Goal: Information Seeking & Learning: Learn about a topic

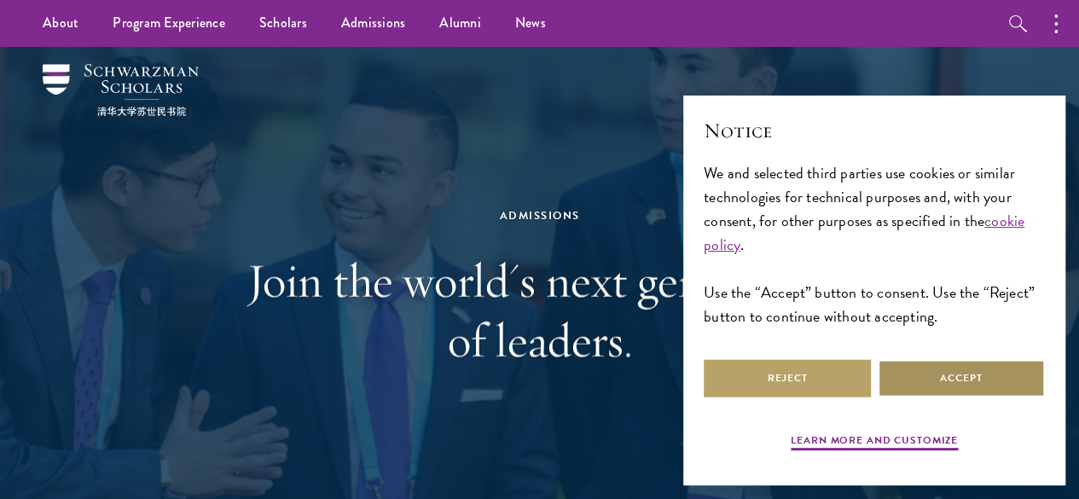
click at [932, 378] on button "Accept" at bounding box center [961, 378] width 167 height 38
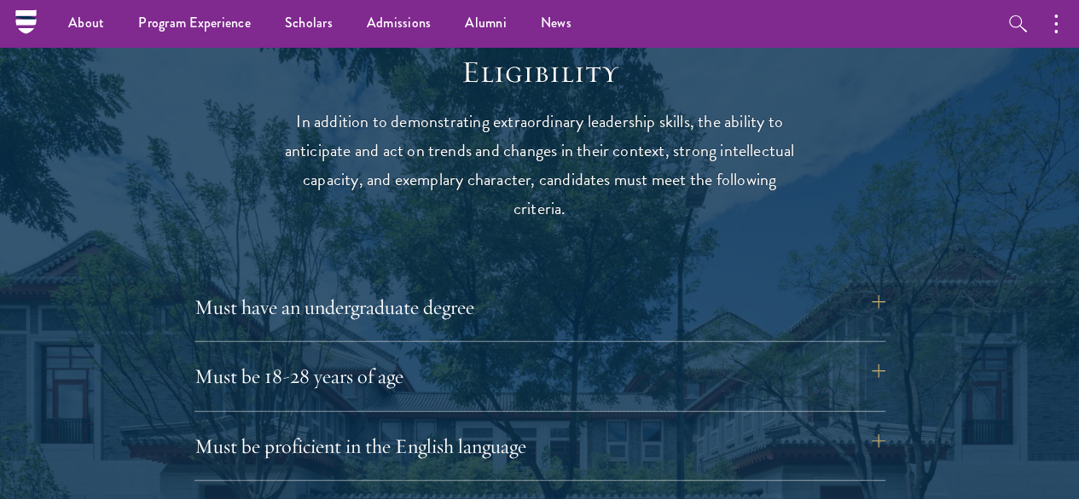
scroll to position [2132, 0]
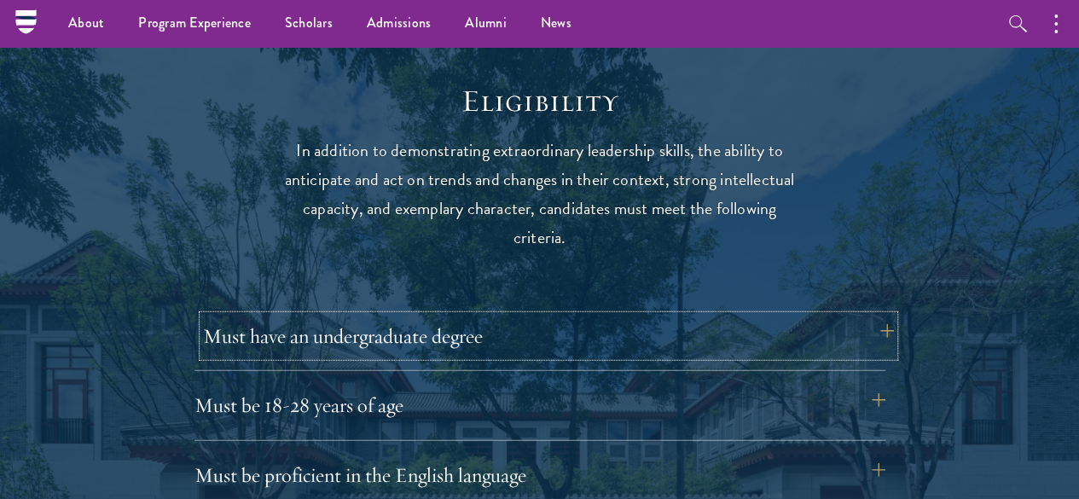
click at [459, 324] on button "Must have an undergraduate degree" at bounding box center [548, 336] width 691 height 41
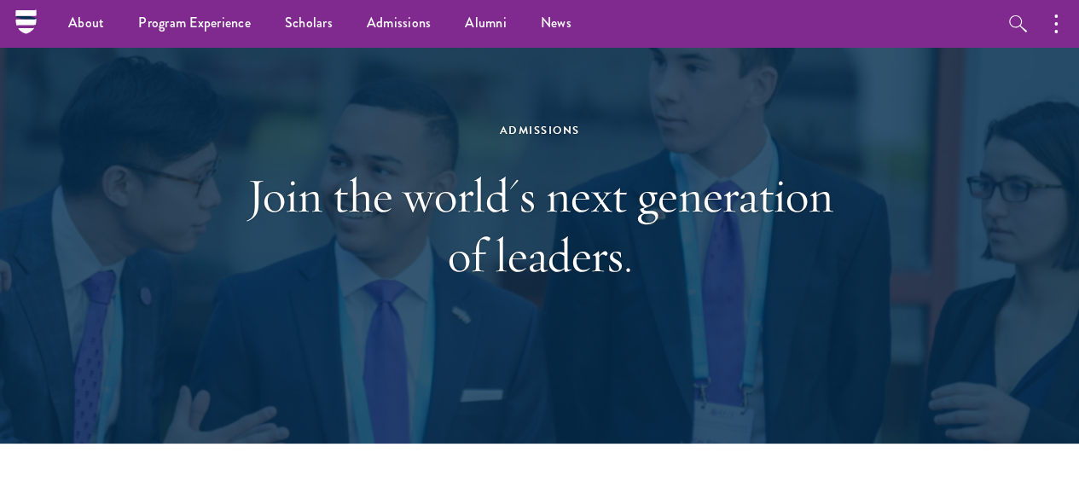
scroll to position [0, 0]
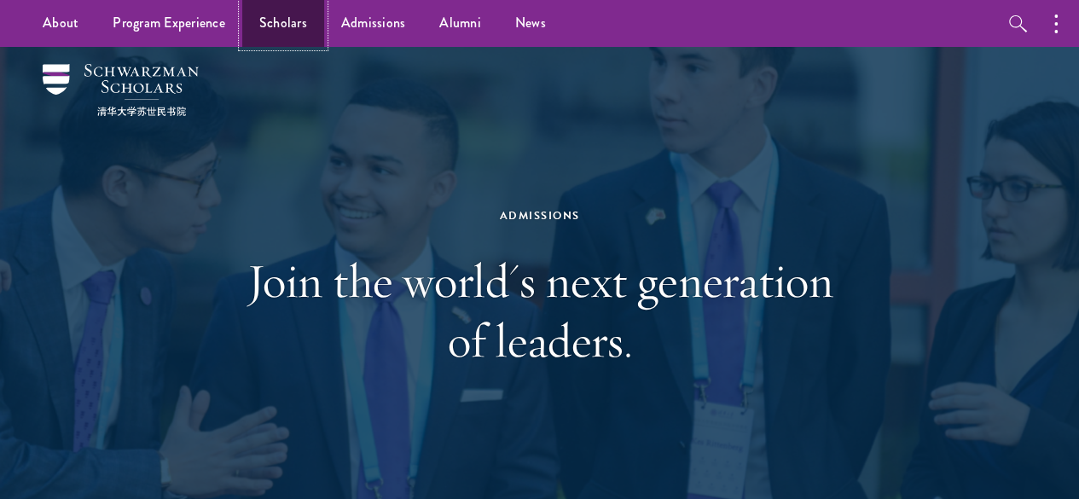
click at [289, 16] on link "Scholars" at bounding box center [283, 23] width 82 height 47
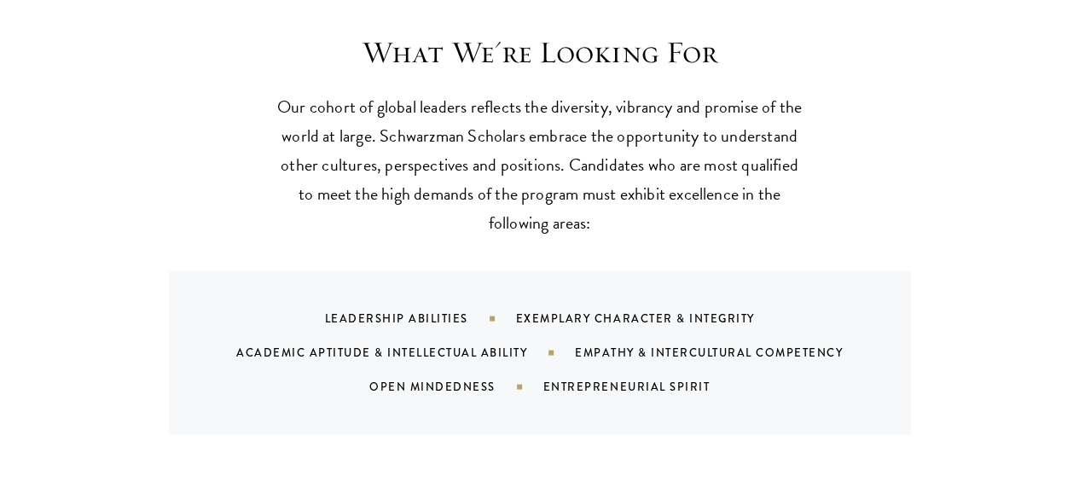
scroll to position [1621, 0]
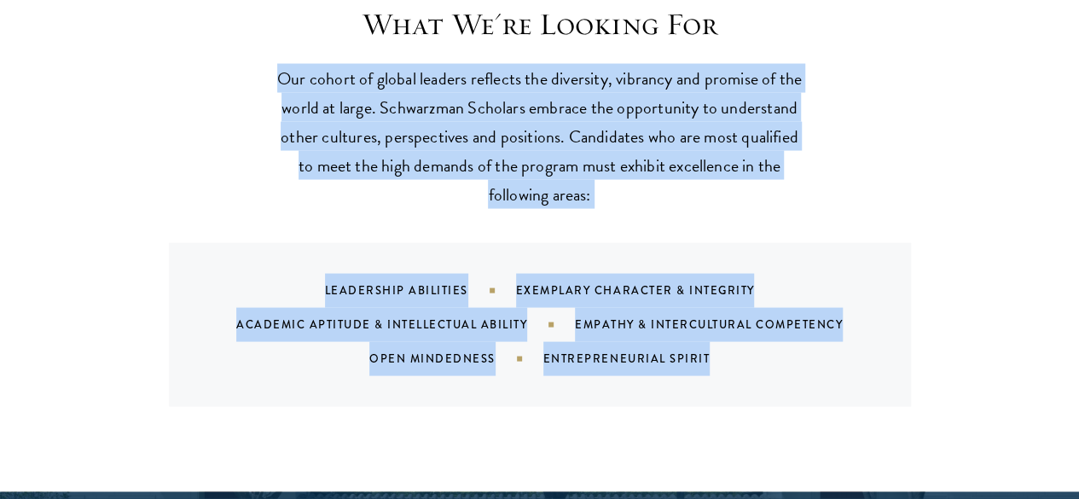
drag, startPoint x: 310, startPoint y: 41, endPoint x: 770, endPoint y: 332, distance: 544.7
click at [770, 332] on div "What We're Looking For Our cohort of global leaders reflects the diversity, vib…" at bounding box center [539, 206] width 921 height 401
copy div "Our cohort of global leaders reflects the diversity, vibrancy and promise of th…"
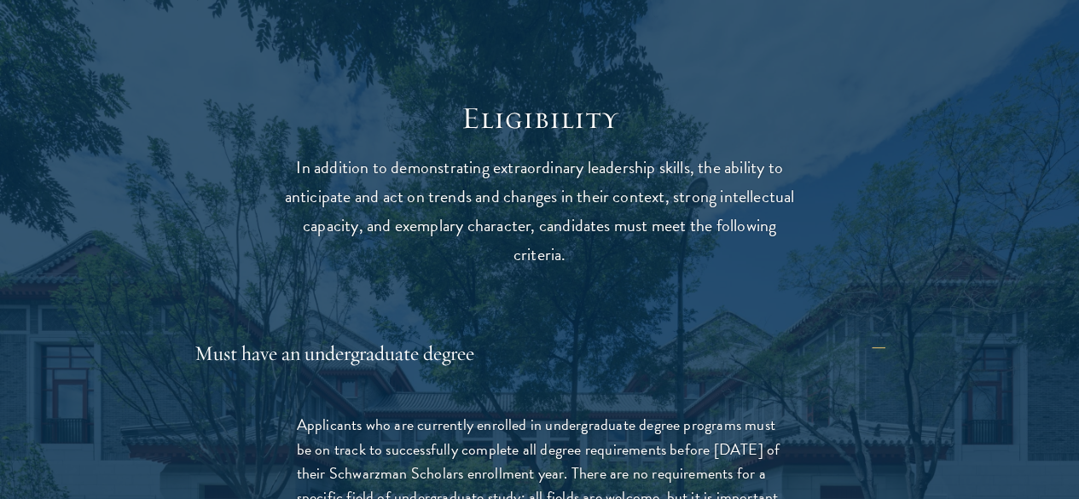
scroll to position [2132, 0]
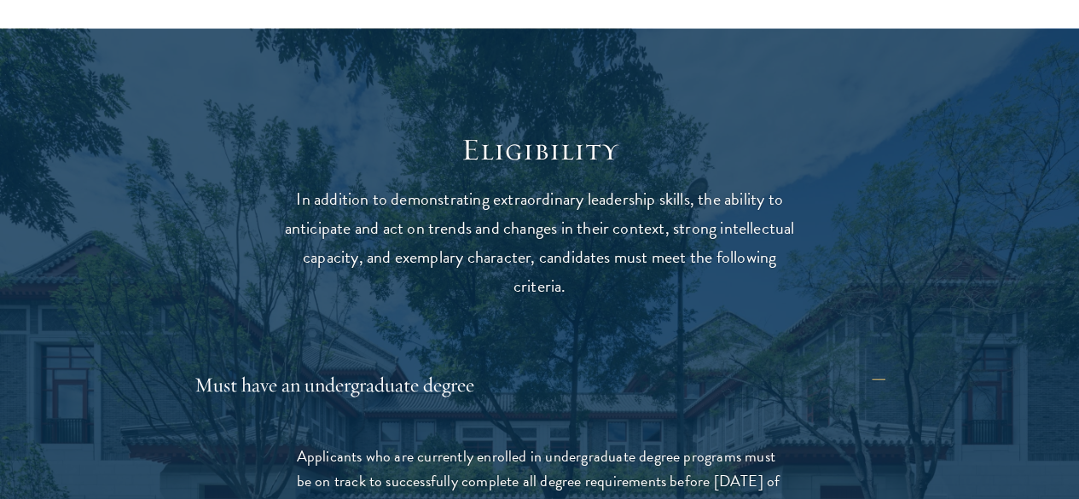
scroll to position [2085, 0]
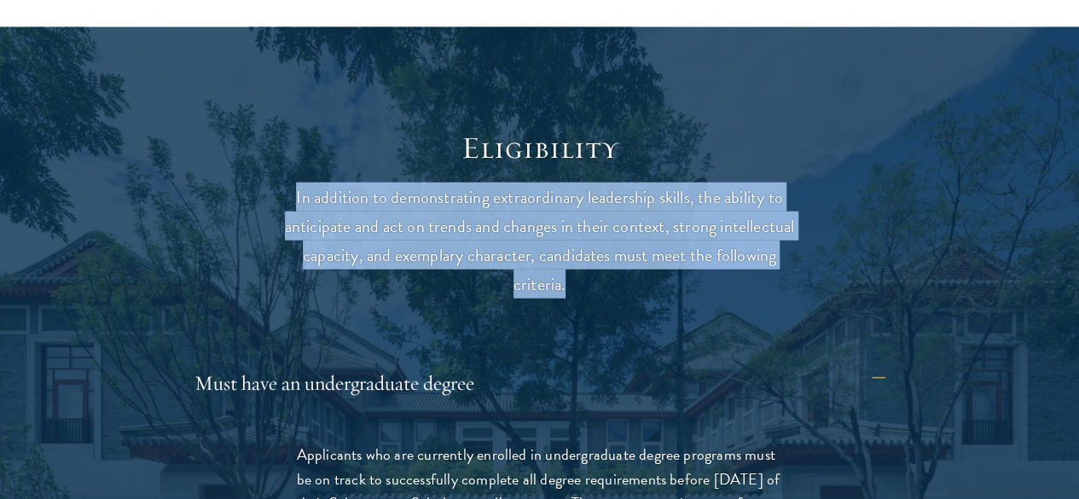
drag, startPoint x: 273, startPoint y: 159, endPoint x: 627, endPoint y: 267, distance: 370.2
copy p "In addition to demonstrating extraordinary leadership skills, the ability to an…"
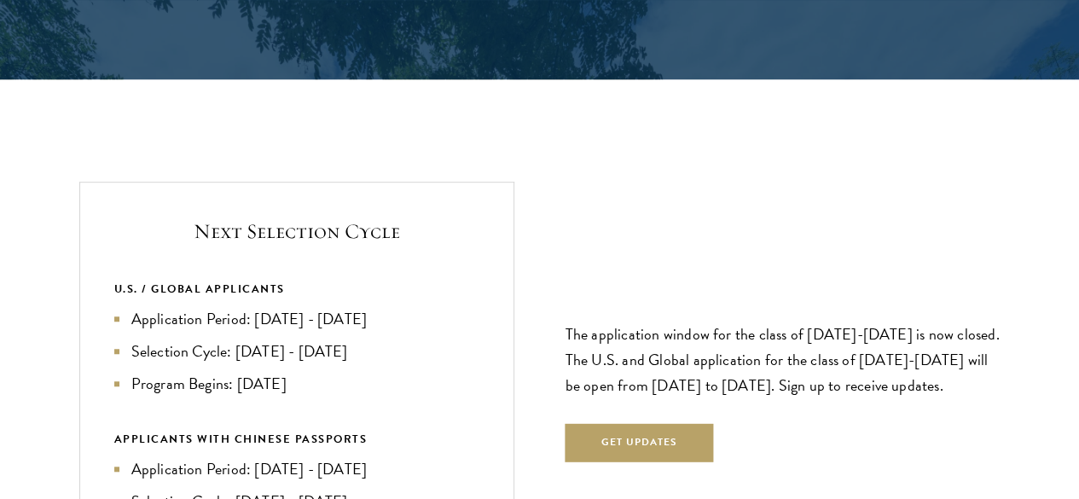
scroll to position [3791, 0]
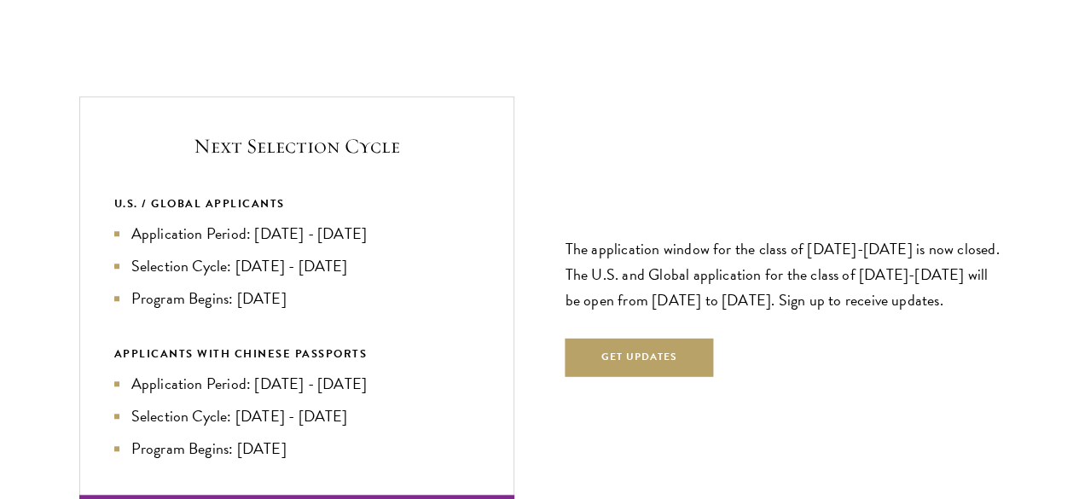
drag, startPoint x: 220, startPoint y: 44, endPoint x: 405, endPoint y: 221, distance: 255.8
click at [421, 221] on div "Next Selection Cycle U.S. / GLOBAL APPLICANTS Application Period: Apr 2026 - Se…" at bounding box center [296, 299] width 435 height 406
copy div "Next Selection Cycle U.S. / GLOBAL APPLICANTS Application Period: Apr 2026 - Se…"
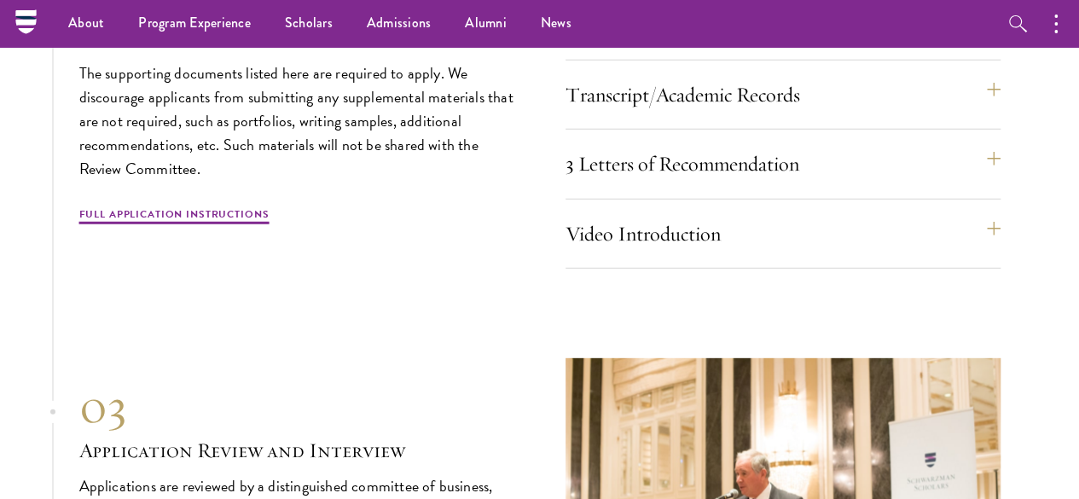
scroll to position [5327, 0]
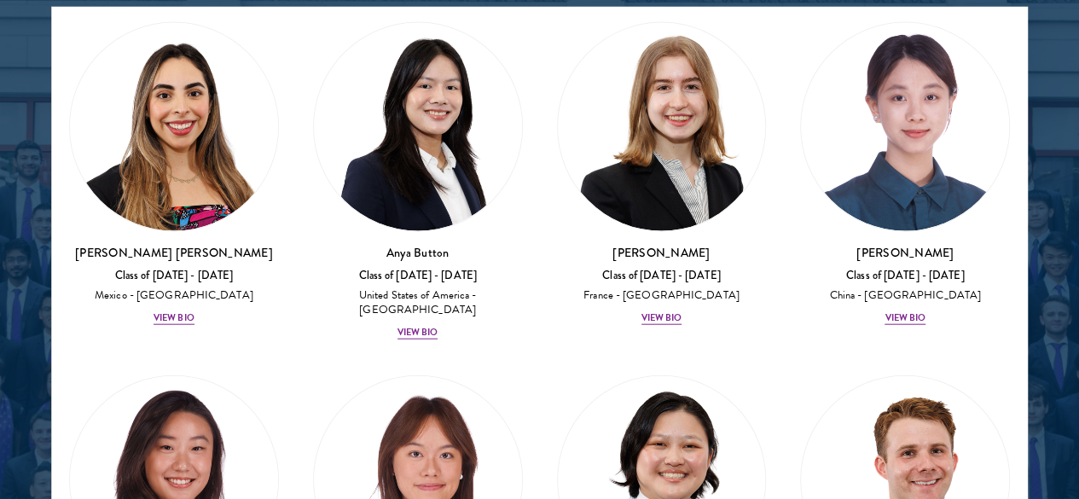
scroll to position [2047, 0]
